Goal: Ask a question

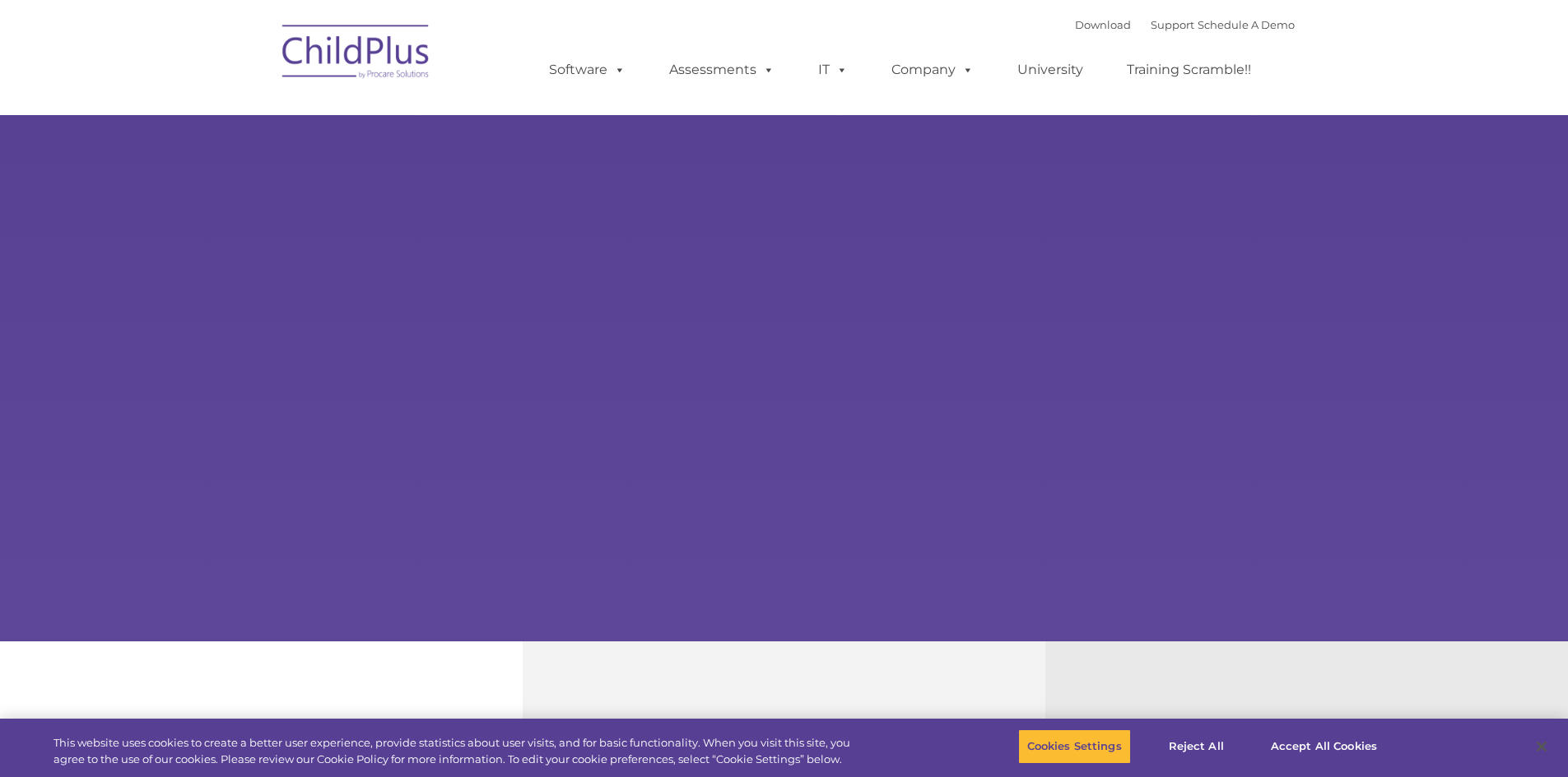
type input ""
select select "MEDIUM"
click at [1150, 25] on link "Support" at bounding box center [1172, 25] width 44 height 14
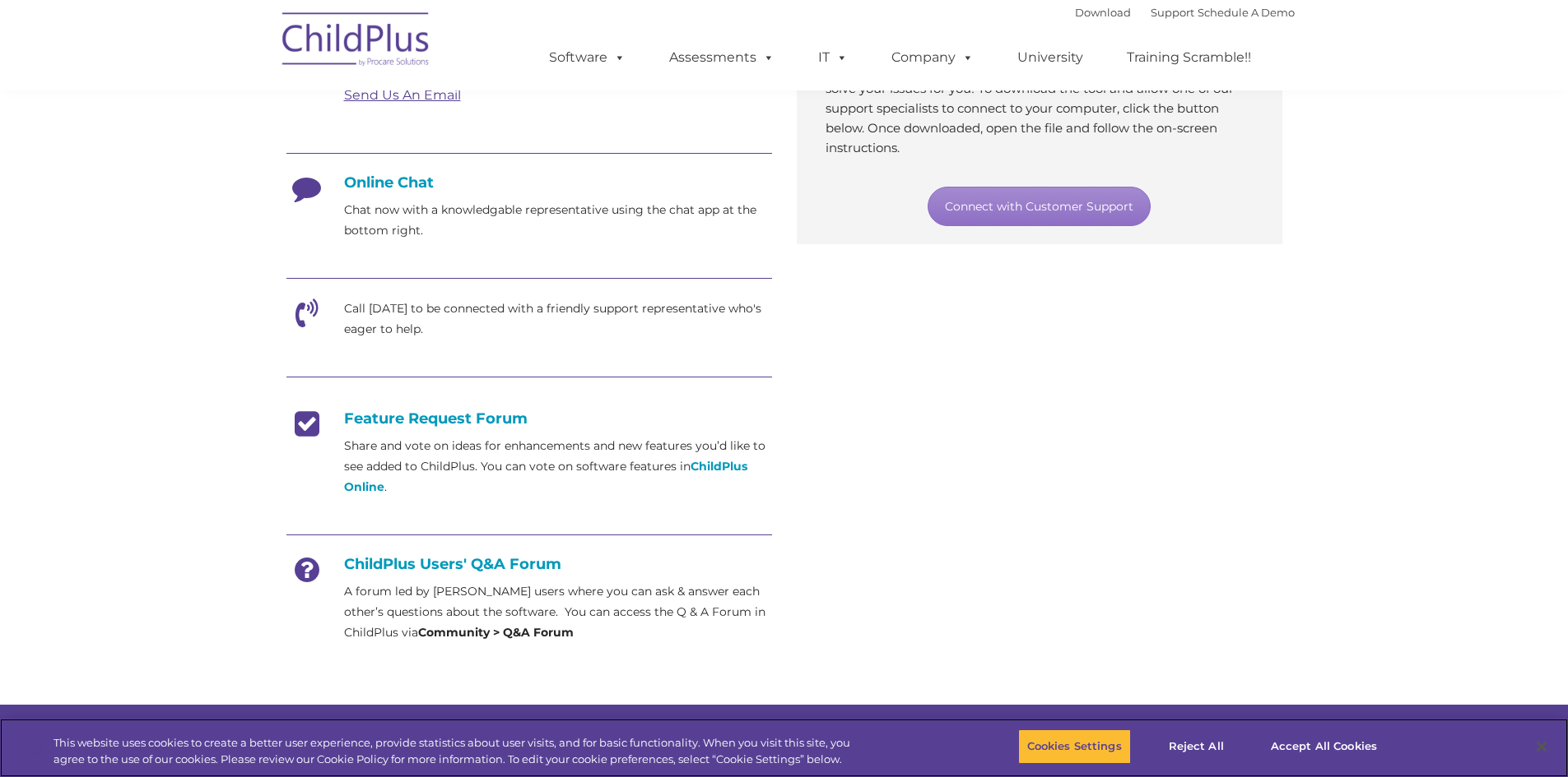
scroll to position [842, 0]
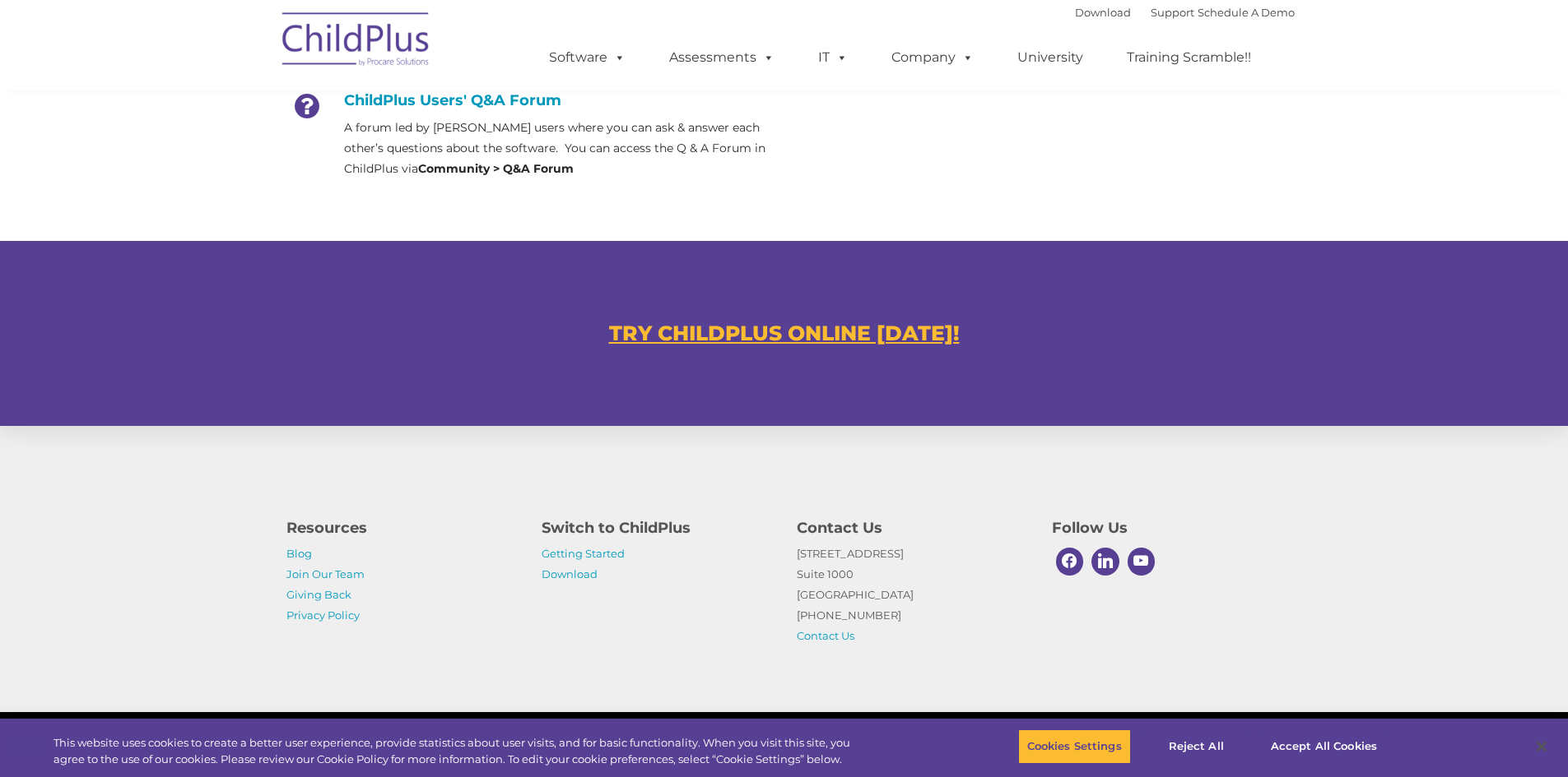
click at [160, 287] on div "TRY CHILDPLUS ONLINE [DATE]!" at bounding box center [784, 333] width 1568 height 186
